Goal: Find specific page/section: Find specific page/section

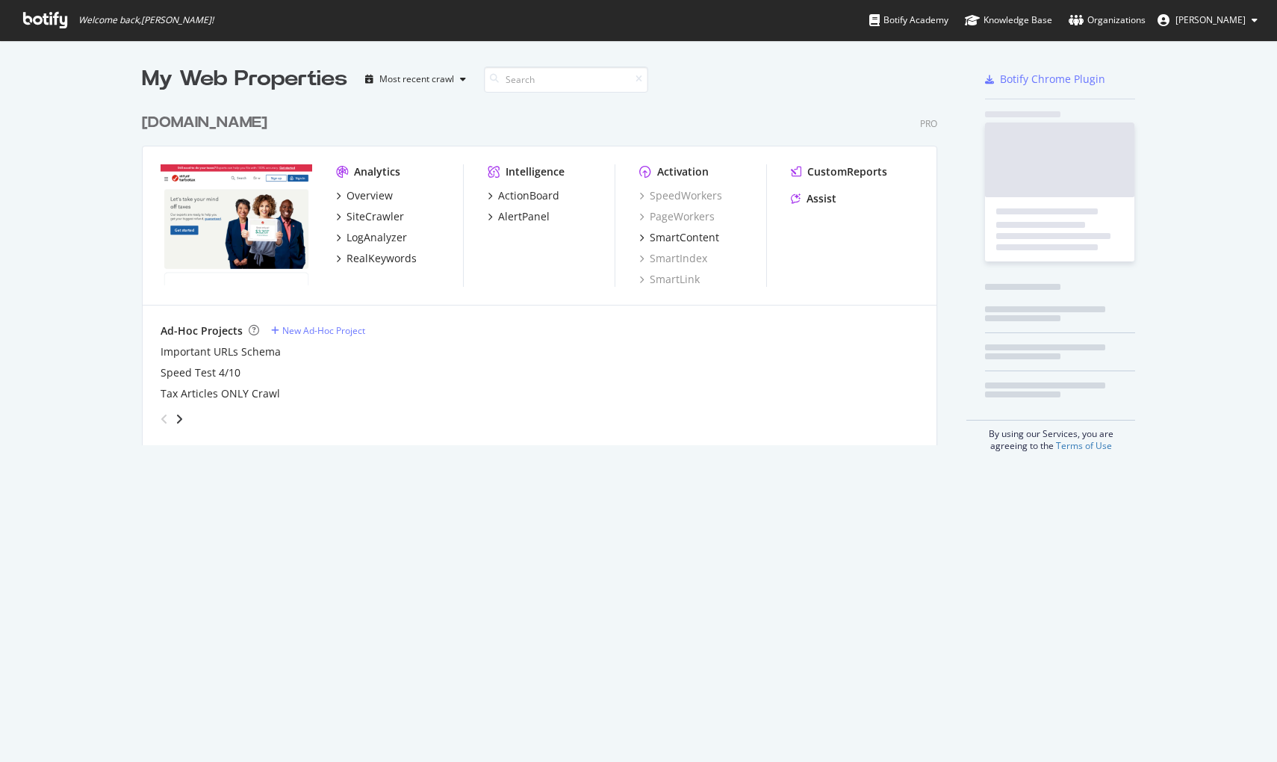
scroll to position [340, 796]
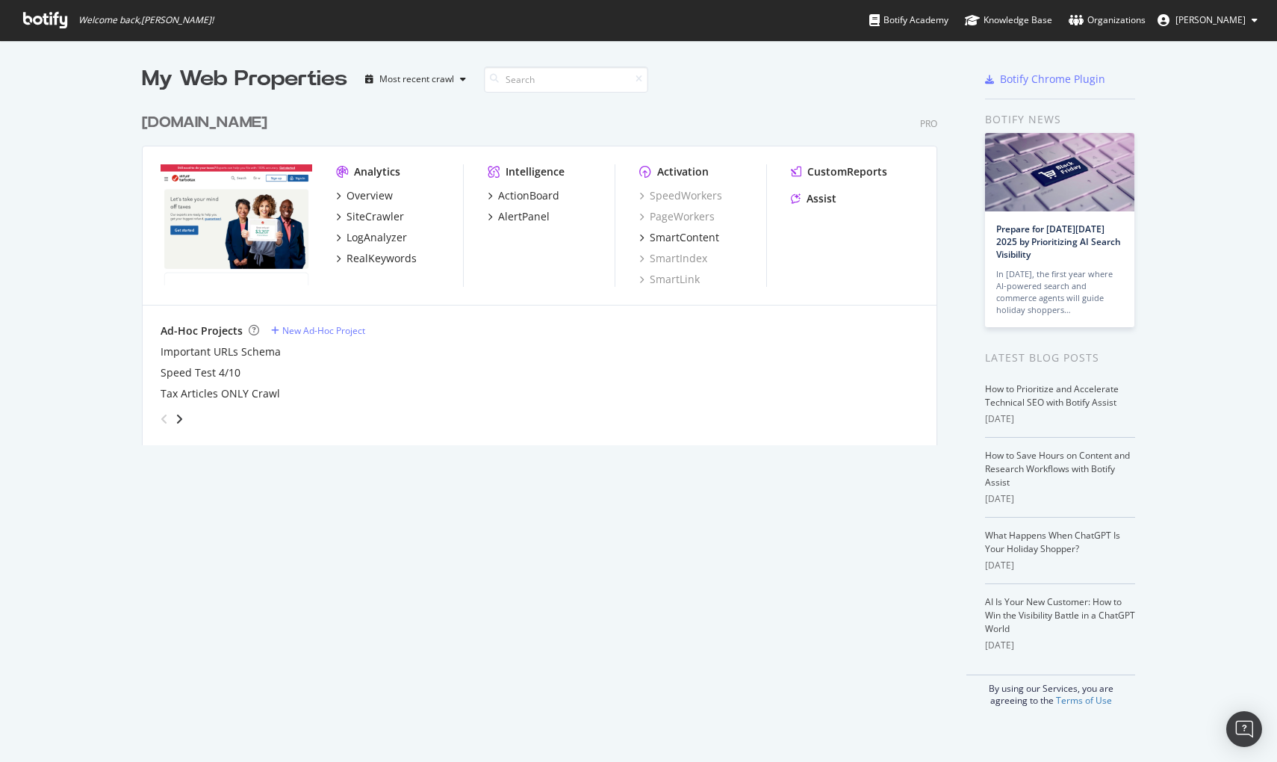
click at [642, 507] on div "My Web Properties Most recent crawl [DOMAIN_NAME] Pro Analytics Overview SiteCr…" at bounding box center [554, 385] width 825 height 642
click at [229, 119] on div "[DOMAIN_NAME]" at bounding box center [204, 123] width 125 height 22
